Goal: Information Seeking & Learning: Learn about a topic

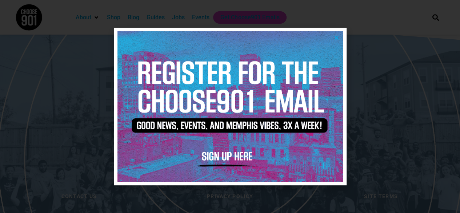
click at [334, 38] on icon "Close" at bounding box center [336, 37] width 5 height 5
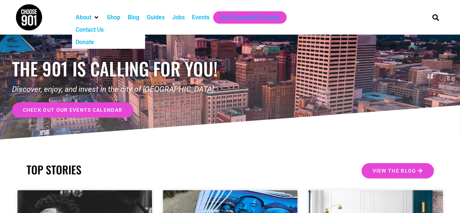
click at [357, 122] on div "the 901 is calling for you! Discover, enjoy, and invest in the city of Memphis.…" at bounding box center [230, 88] width 437 height 107
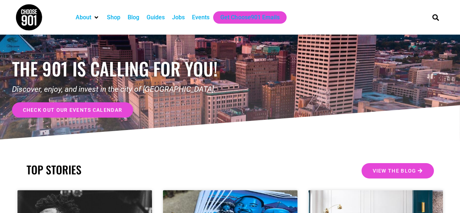
click at [178, 15] on div "Jobs" at bounding box center [178, 17] width 13 height 9
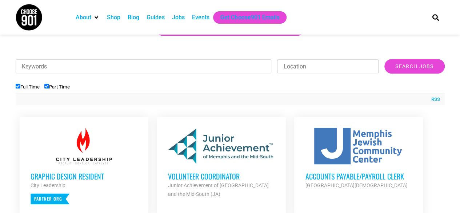
scroll to position [218, 0]
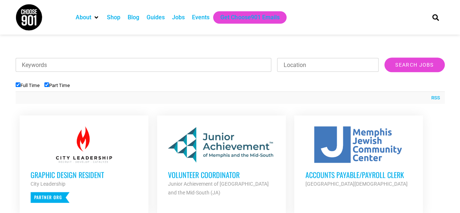
click at [57, 81] on li "Part Time" at bounding box center [59, 85] width 30 height 12
click at [57, 86] on label "Part Time" at bounding box center [56, 85] width 25 height 5
click at [49, 86] on input "Part Time" at bounding box center [46, 84] width 5 height 5
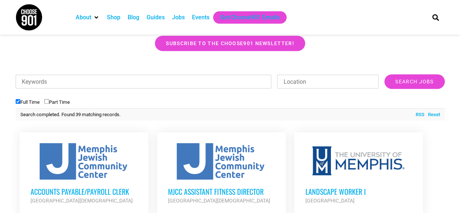
scroll to position [182, 0]
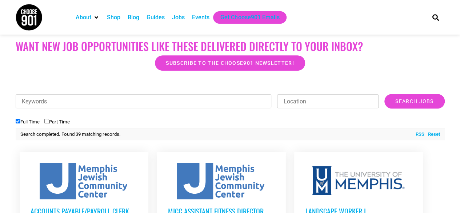
click at [63, 123] on label "Part Time" at bounding box center [56, 121] width 25 height 5
click at [49, 123] on input "Part Time" at bounding box center [46, 121] width 5 height 5
checkbox input "true"
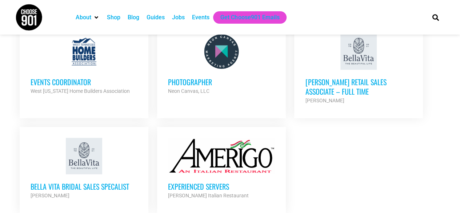
scroll to position [873, 0]
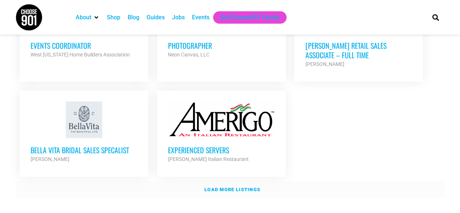
click at [214, 181] on link "Load more listings" at bounding box center [230, 189] width 429 height 17
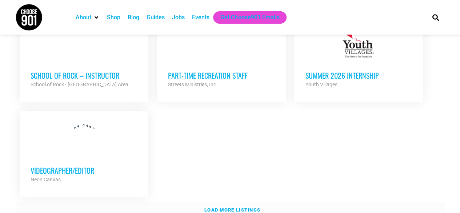
scroll to position [1565, 0]
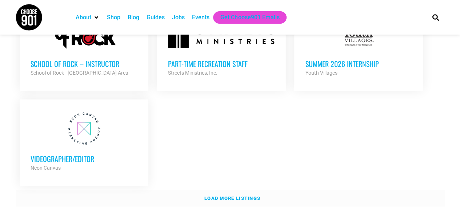
click at [214, 190] on link "Load more listings" at bounding box center [230, 198] width 429 height 17
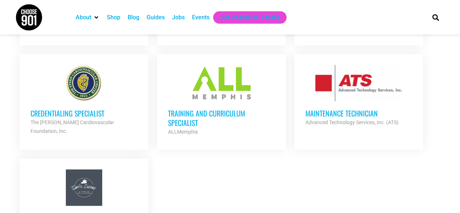
scroll to position [1710, 0]
